Goal: Task Accomplishment & Management: Complete application form

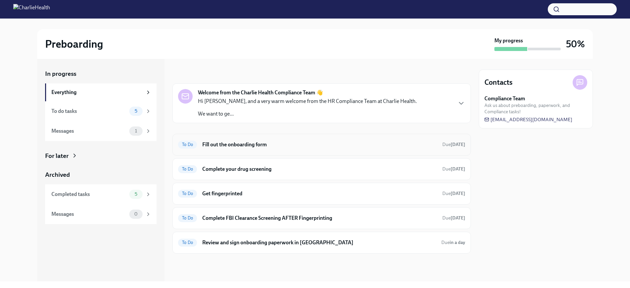
click at [268, 144] on h6 "Fill out the onboarding form" at bounding box center [319, 144] width 235 height 7
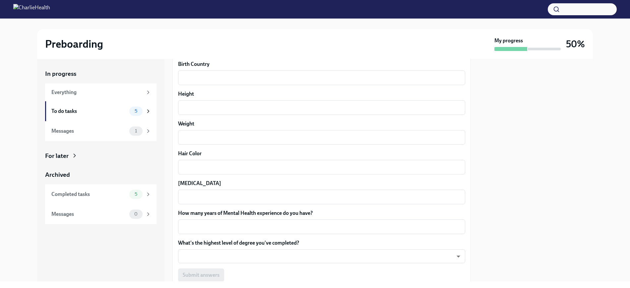
scroll to position [576, 0]
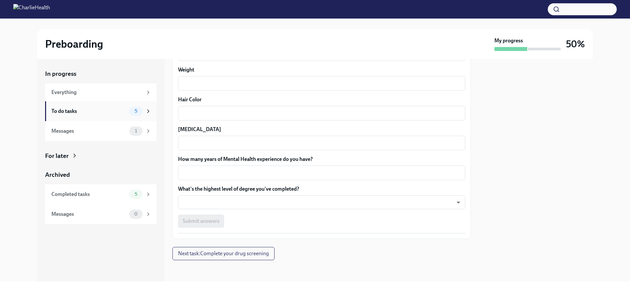
click at [112, 111] on div "To do tasks" at bounding box center [88, 111] width 75 height 7
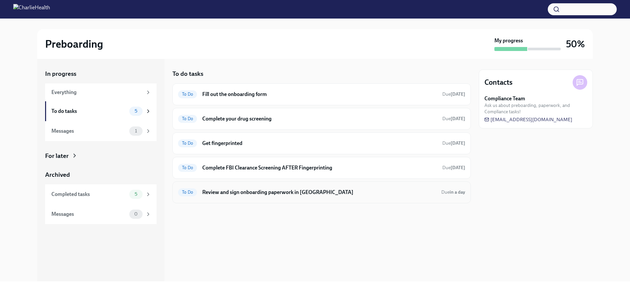
click at [249, 195] on h6 "Review and sign onboarding paperwork in [GEOGRAPHIC_DATA]" at bounding box center [319, 192] width 234 height 7
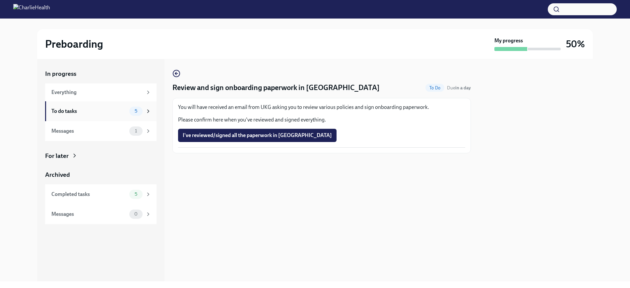
click at [93, 112] on div "To do tasks" at bounding box center [88, 111] width 75 height 7
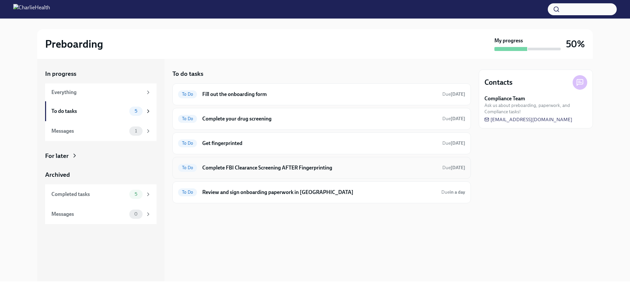
click at [251, 167] on h6 "Complete FBI Clearance Screening AFTER Fingerprinting" at bounding box center [319, 167] width 235 height 7
